Goal: Task Accomplishment & Management: Manage account settings

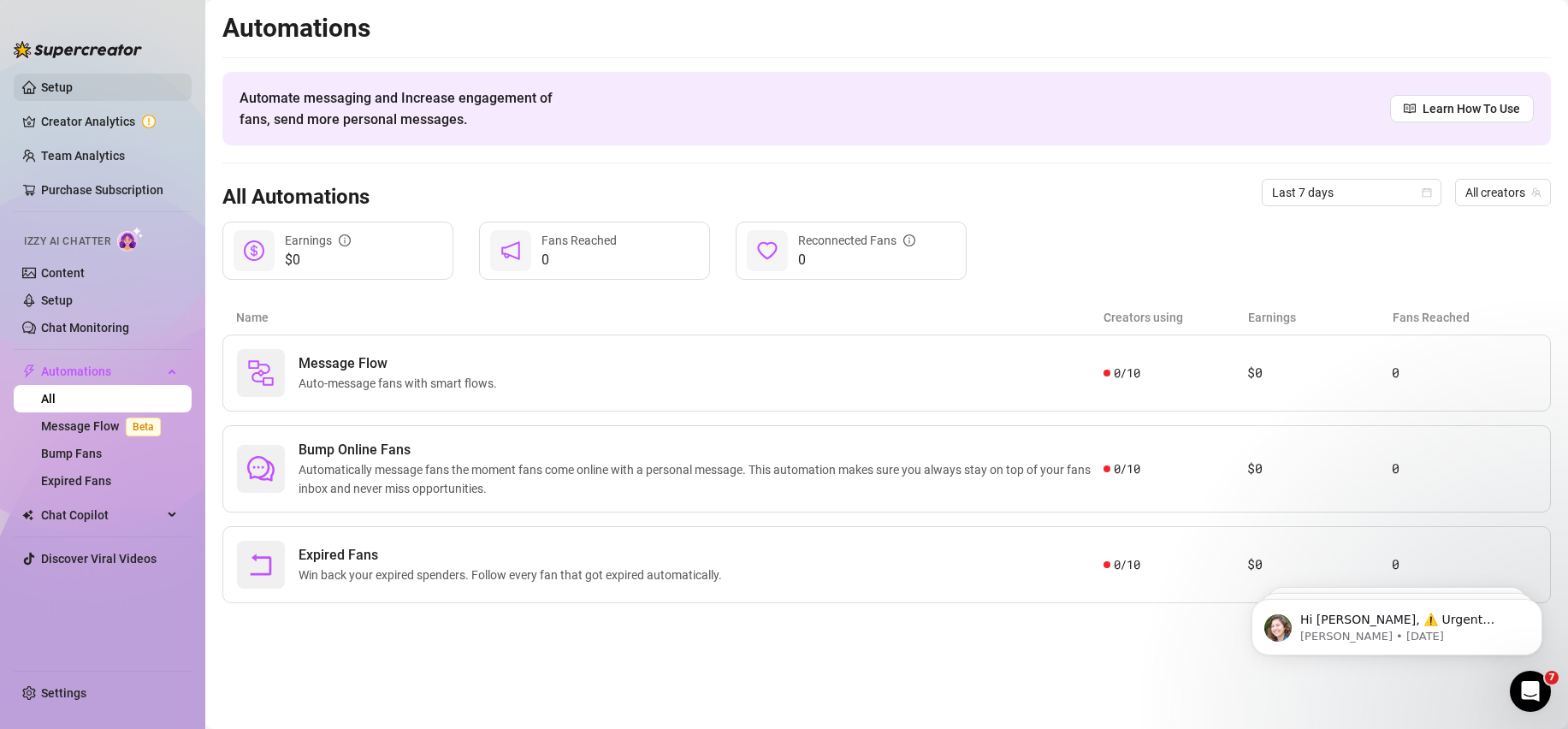
click at [73, 92] on link "Setup" at bounding box center [56, 86] width 32 height 14
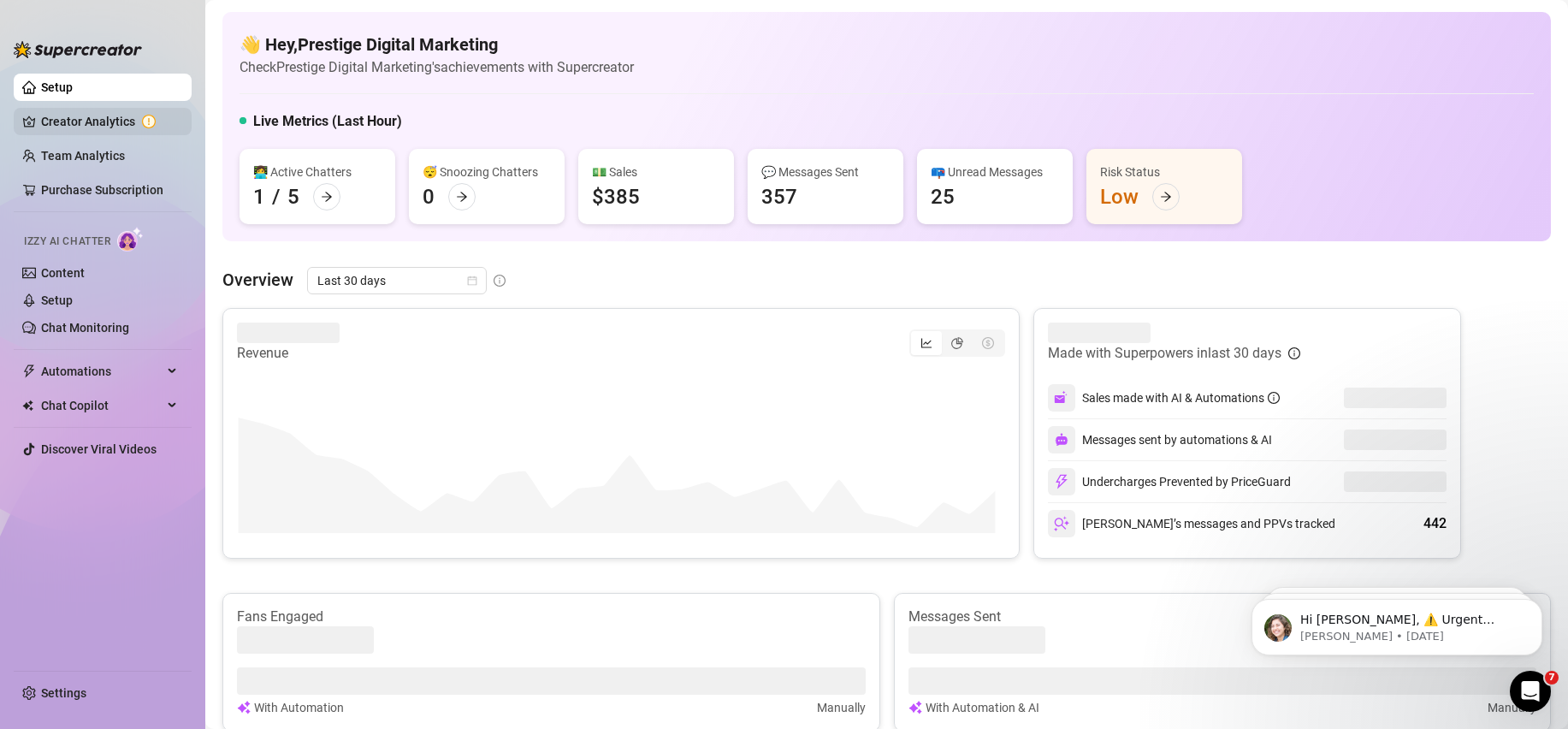
click at [50, 123] on link "Creator Analytics" at bounding box center [109, 121] width 137 height 27
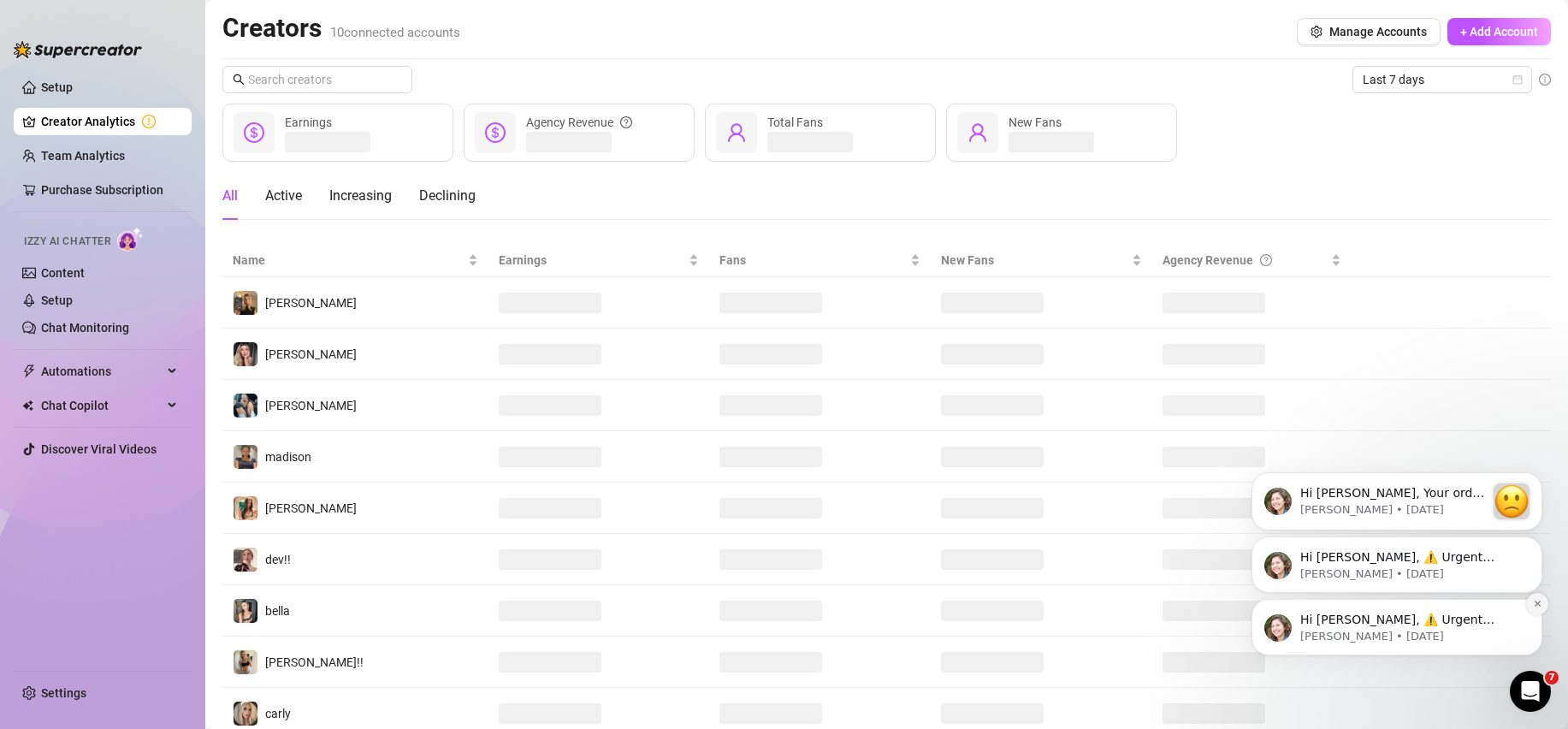
click at [1535, 603] on icon "Dismiss notification" at bounding box center [1537, 603] width 9 height 9
click at [1540, 598] on button "Dismiss notification" at bounding box center [1537, 603] width 22 height 22
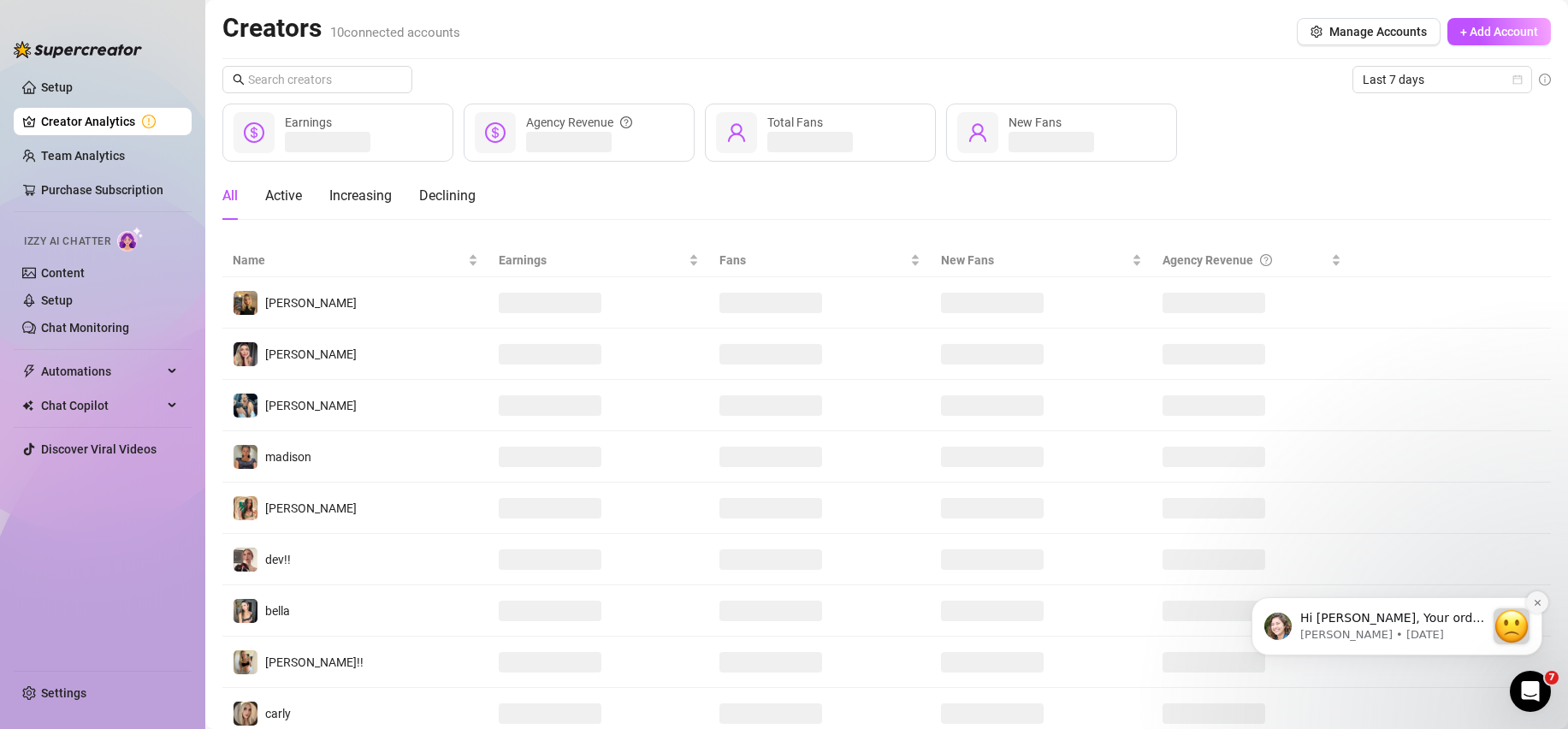
click at [1537, 599] on icon "Dismiss notification" at bounding box center [1537, 602] width 9 height 9
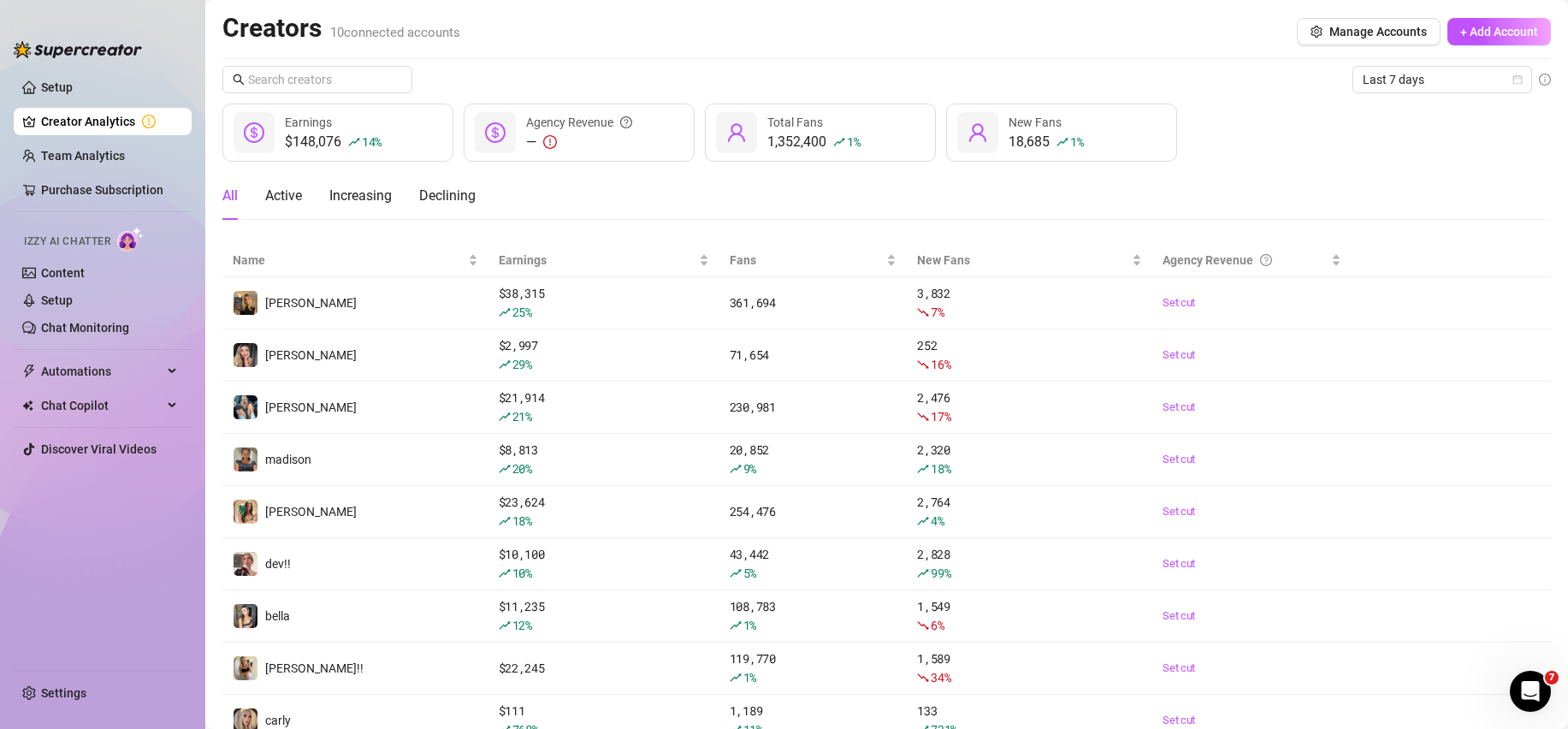
click at [677, 172] on div "All Active Increasing Declining" at bounding box center [885, 196] width 1328 height 48
click at [121, 16] on div at bounding box center [77, 41] width 128 height 51
click at [85, 277] on link "Content" at bounding box center [63, 272] width 44 height 14
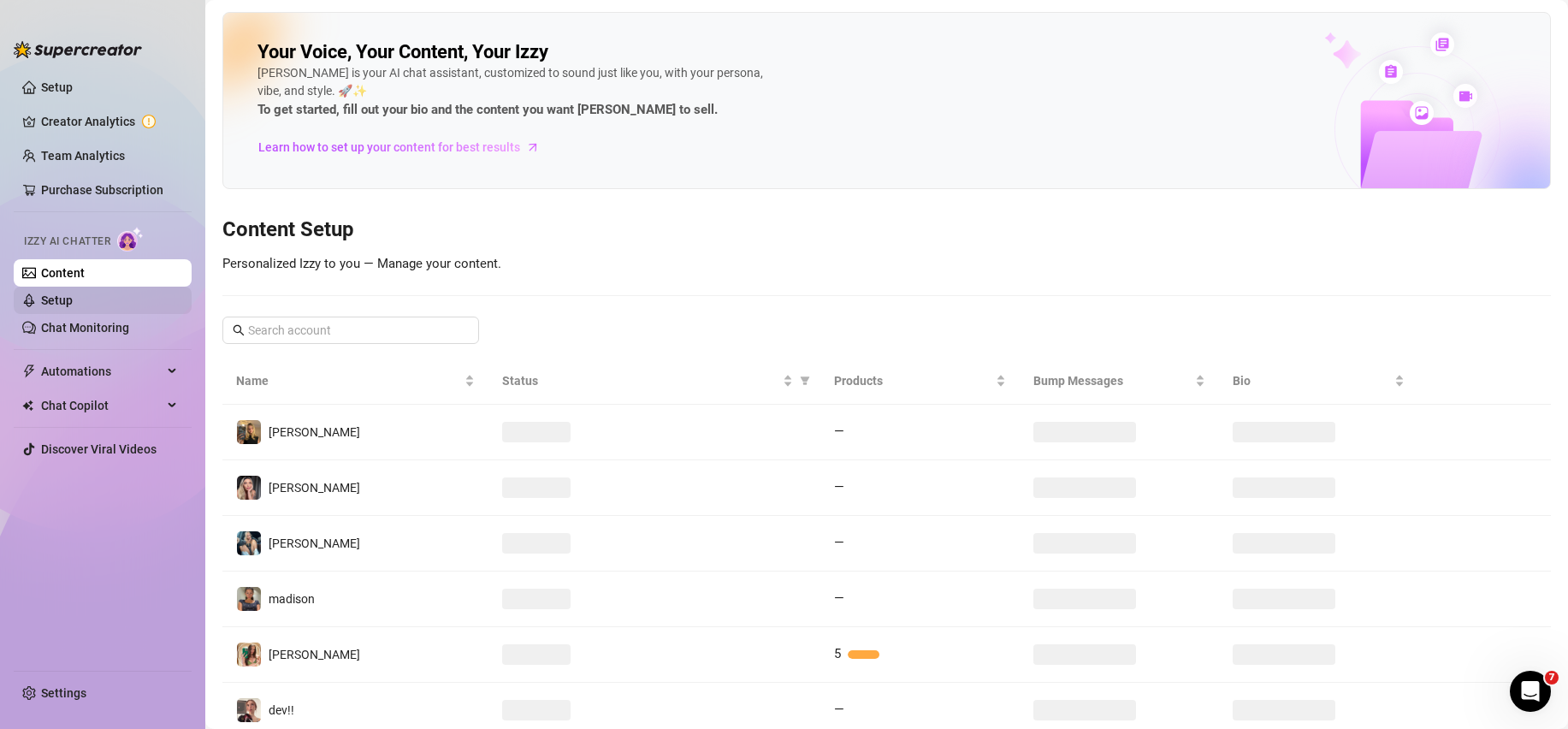
click at [73, 303] on link "Setup" at bounding box center [56, 299] width 32 height 14
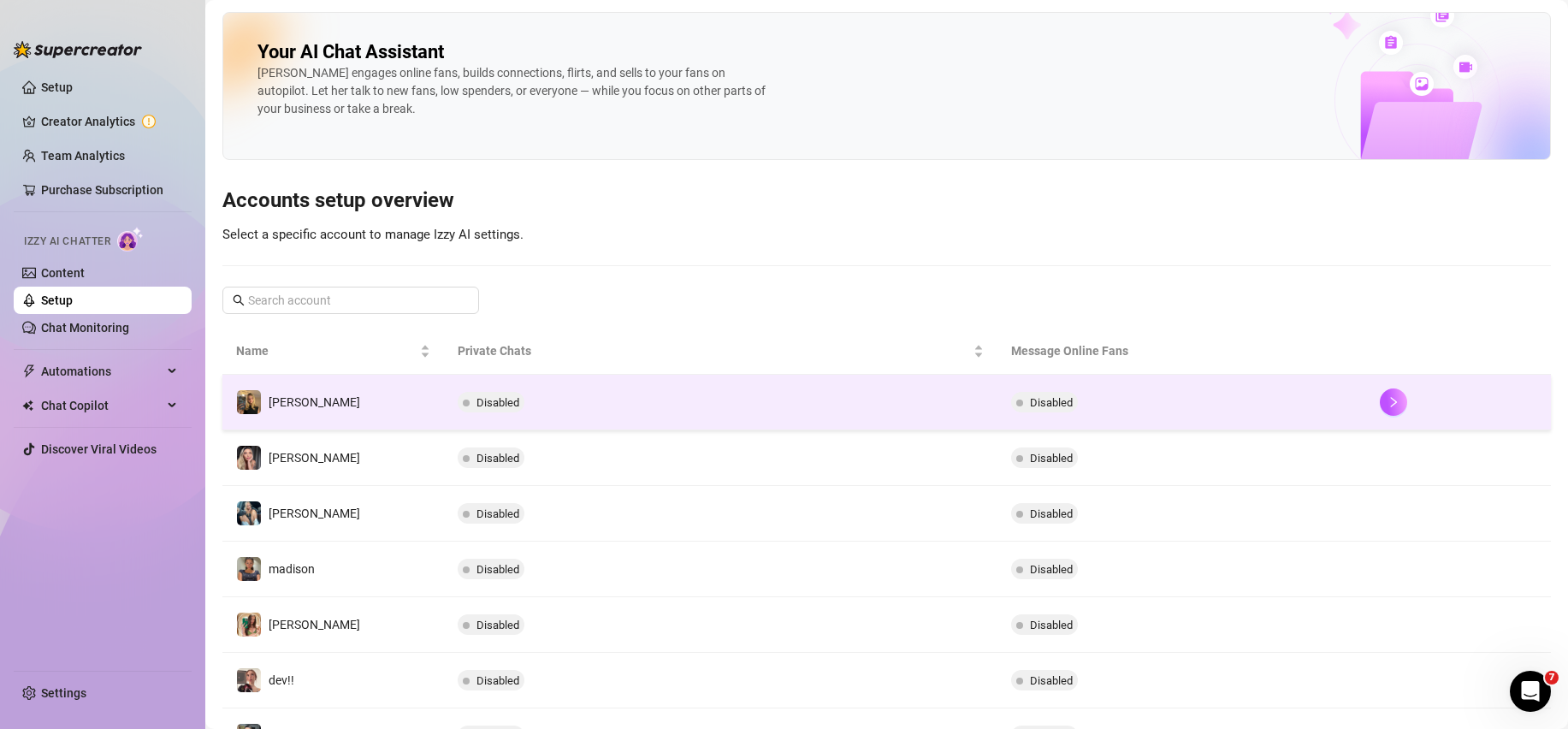
click at [334, 401] on td "[PERSON_NAME]" at bounding box center [332, 402] width 221 height 56
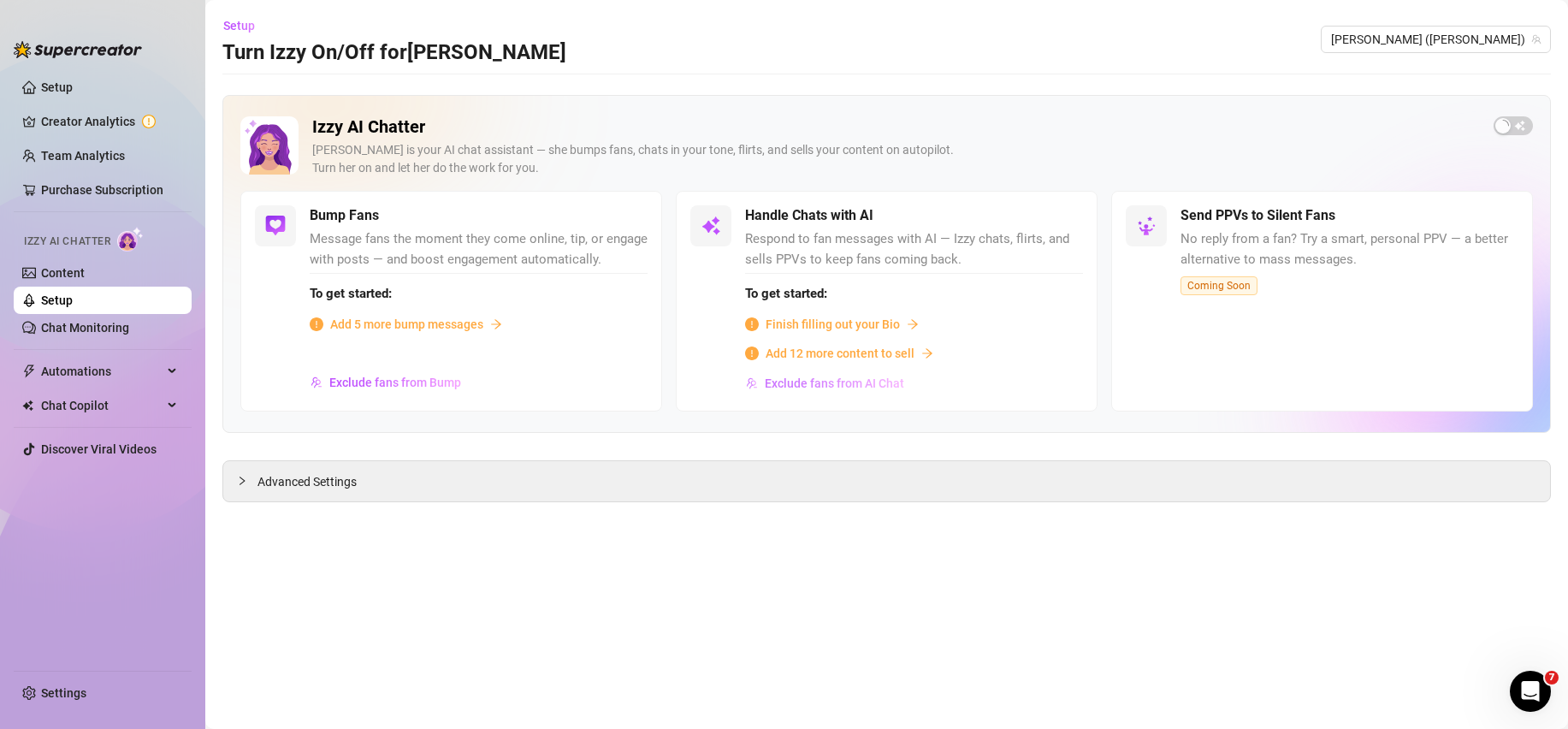
click at [804, 386] on span "Exclude fans from AI Chat" at bounding box center [834, 383] width 139 height 14
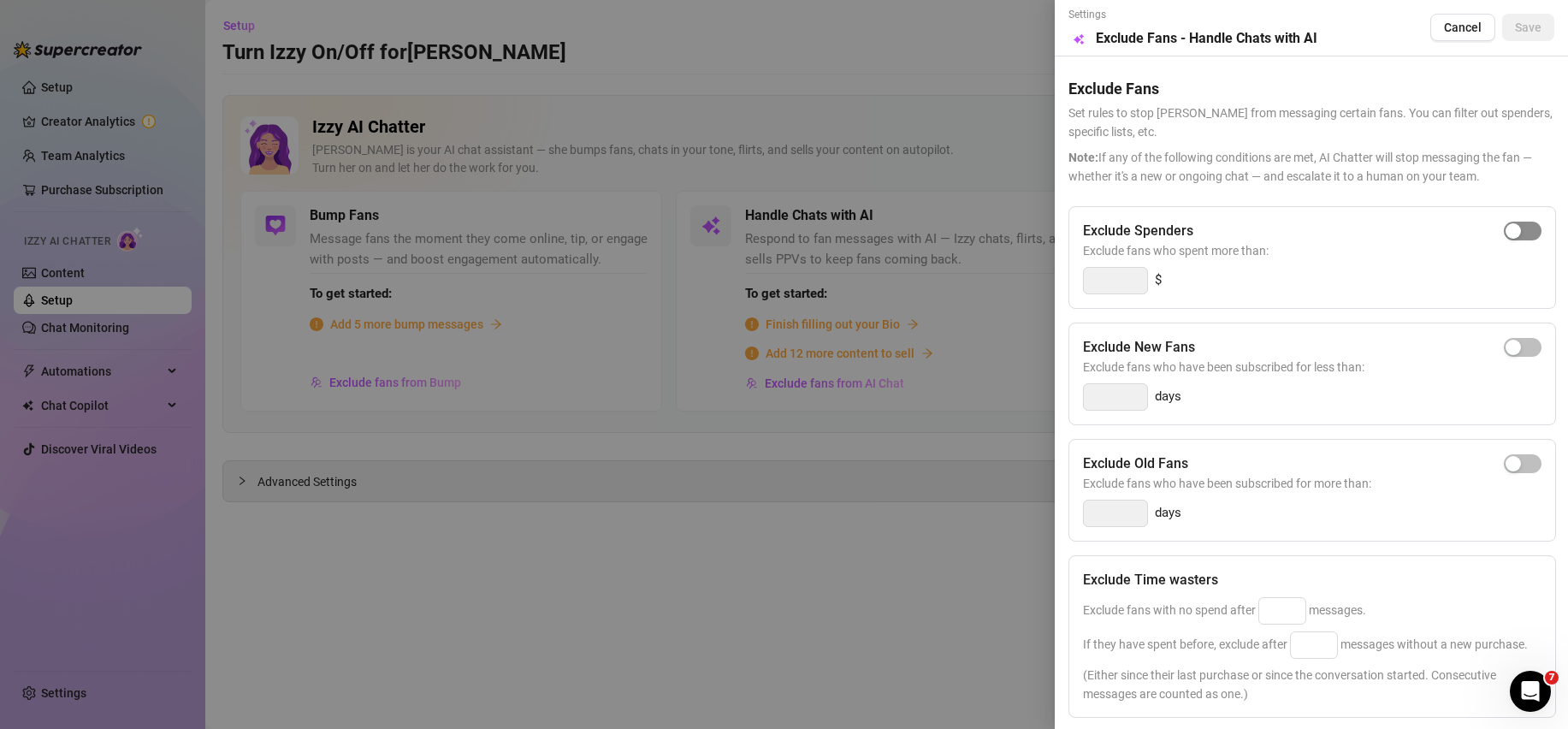
click at [1512, 233] on span "button" at bounding box center [1522, 230] width 37 height 19
click at [1115, 282] on input "300" at bounding box center [1116, 280] width 64 height 25
type input "50"
click at [686, 570] on div at bounding box center [784, 364] width 1568 height 729
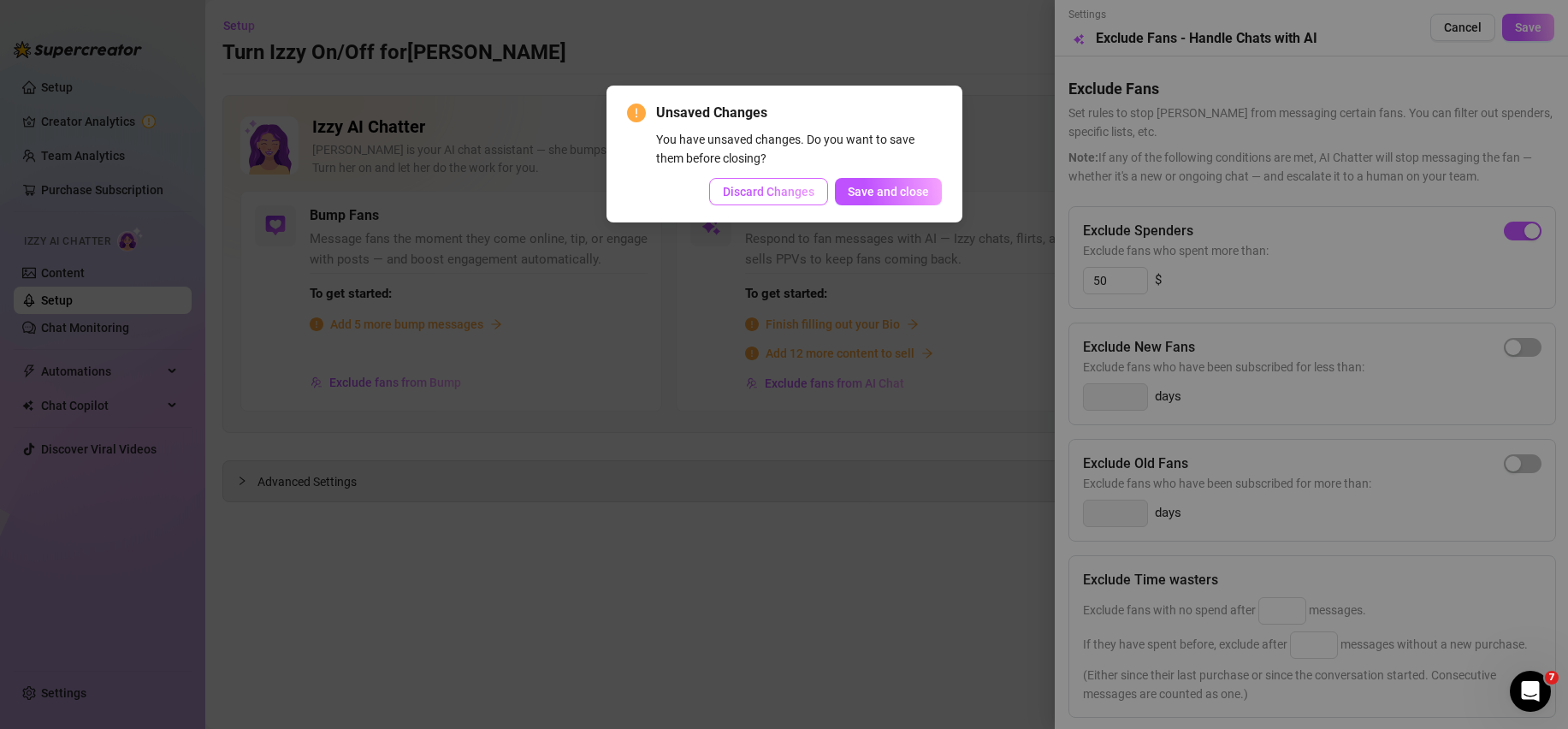
click at [780, 187] on span "Discard Changes" at bounding box center [768, 191] width 92 height 14
